Goal: Task Accomplishment & Management: Manage account settings

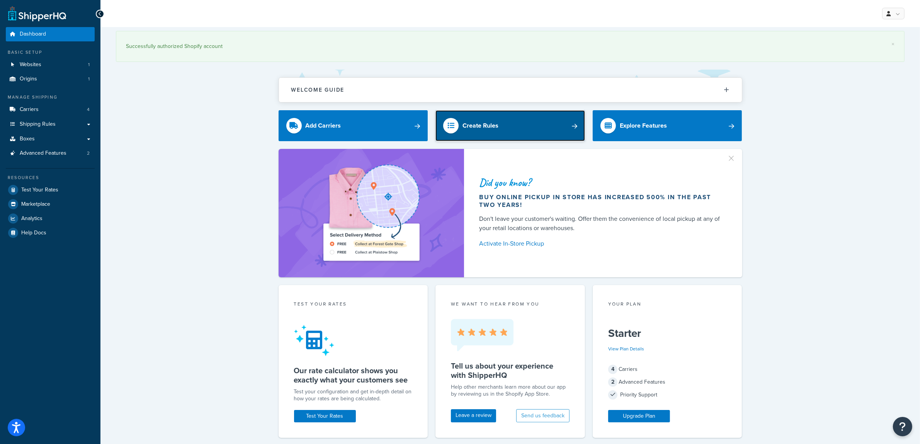
click at [505, 130] on link "Create Rules" at bounding box center [511, 125] width 150 height 31
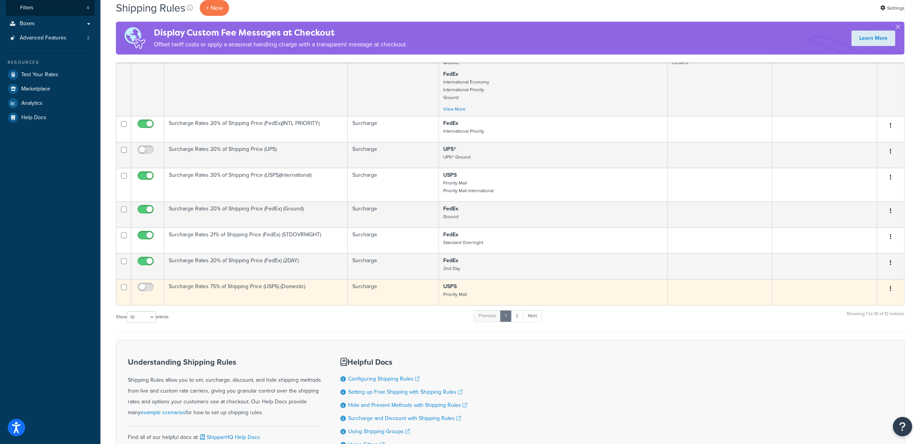
scroll to position [242, 0]
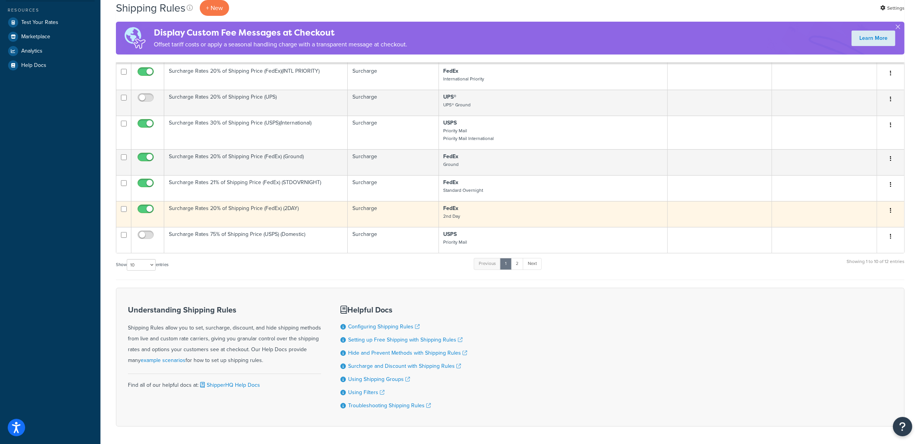
click at [220, 215] on td "Surcharge Rates 20% of Shipping Price (FedEx) (2DAY)" at bounding box center [256, 214] width 184 height 26
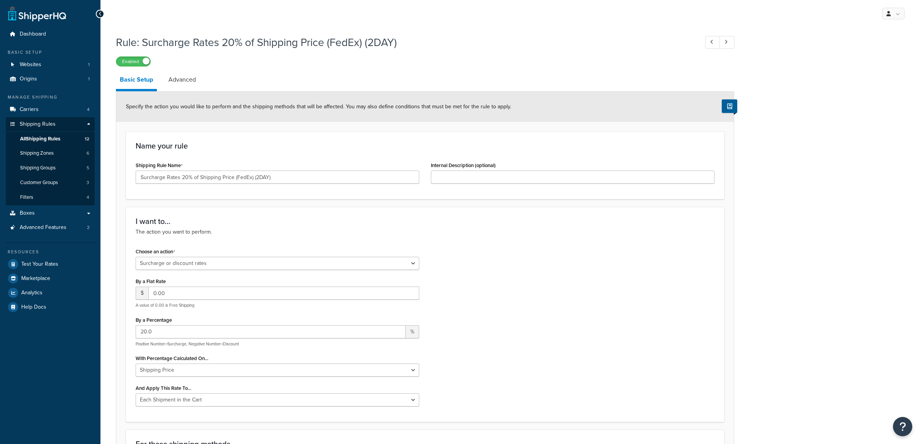
select select "SURCHARGE"
click at [143, 330] on input "20.0" at bounding box center [271, 331] width 270 height 13
type input "7.0"
click at [185, 179] on input "Surcharge Rates 20% of Shipping Price (FedEx) (2DAY)" at bounding box center [278, 176] width 284 height 13
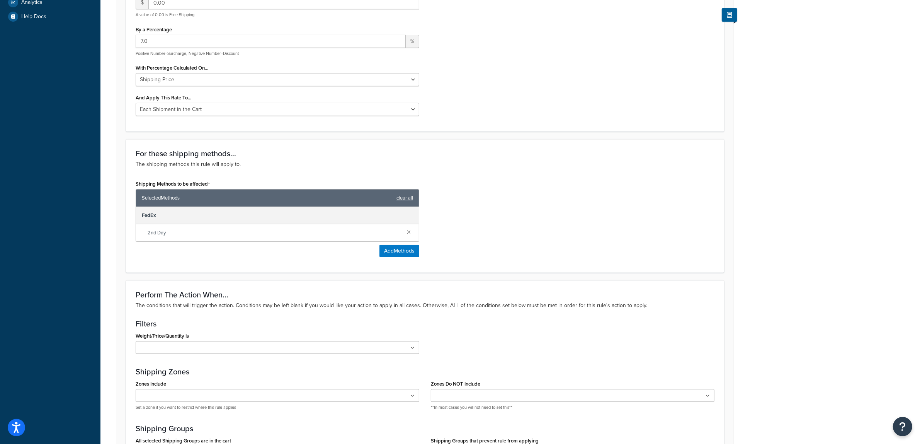
scroll to position [495, 0]
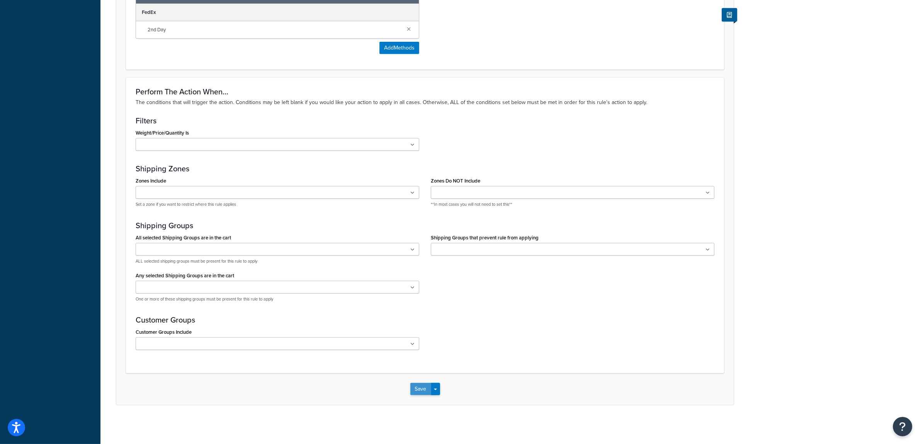
type input "Surcharge Rates 7% of Shipping Price (FedEx) (2DAY)"
click at [423, 393] on button "Save" at bounding box center [420, 389] width 21 height 12
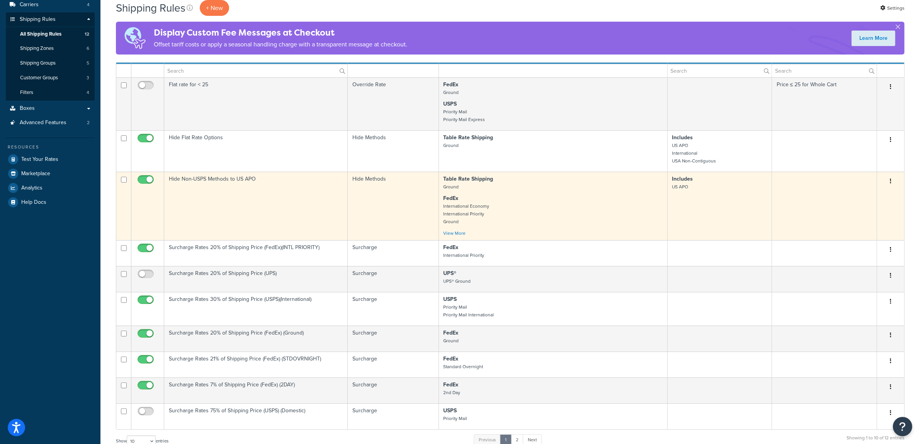
scroll to position [97, 0]
